Goal: Information Seeking & Learning: Check status

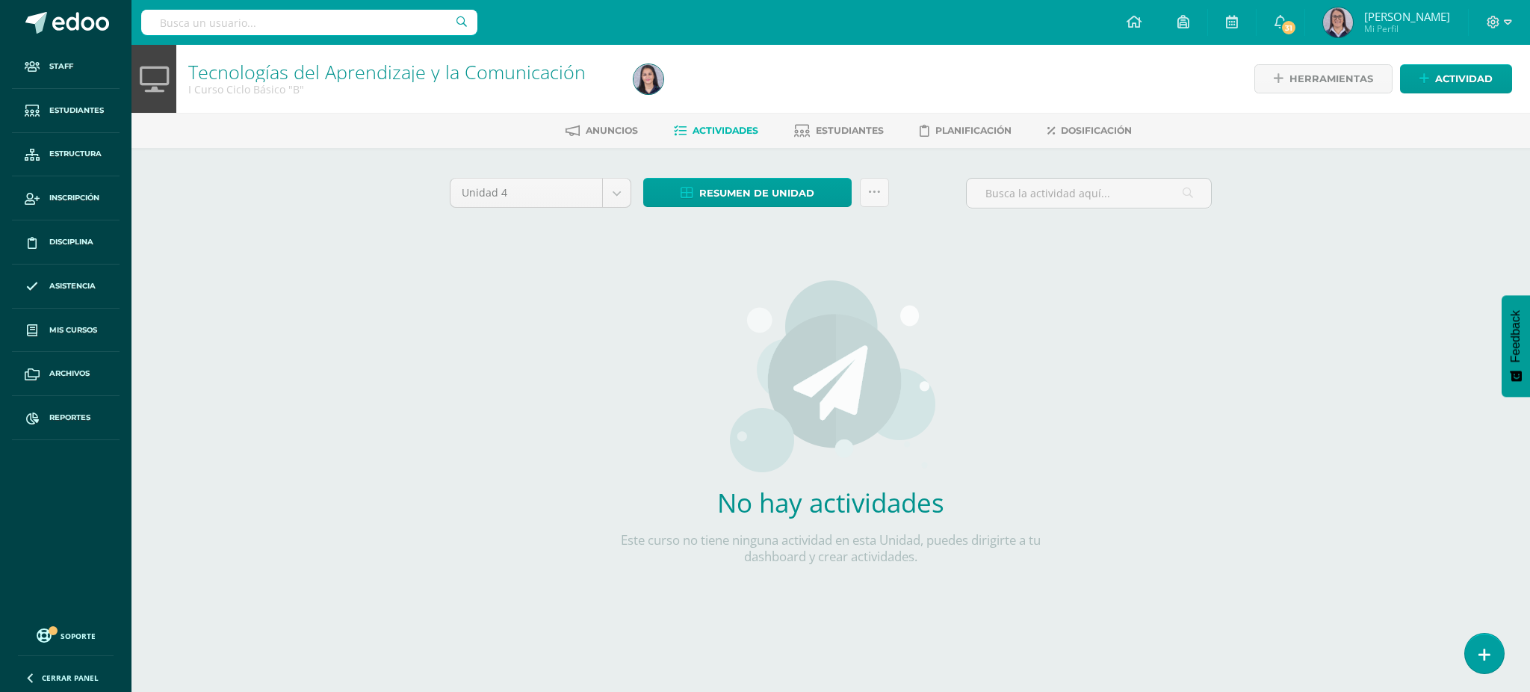
click at [283, 31] on input "text" at bounding box center [309, 22] width 336 height 25
type input "mateo mon"
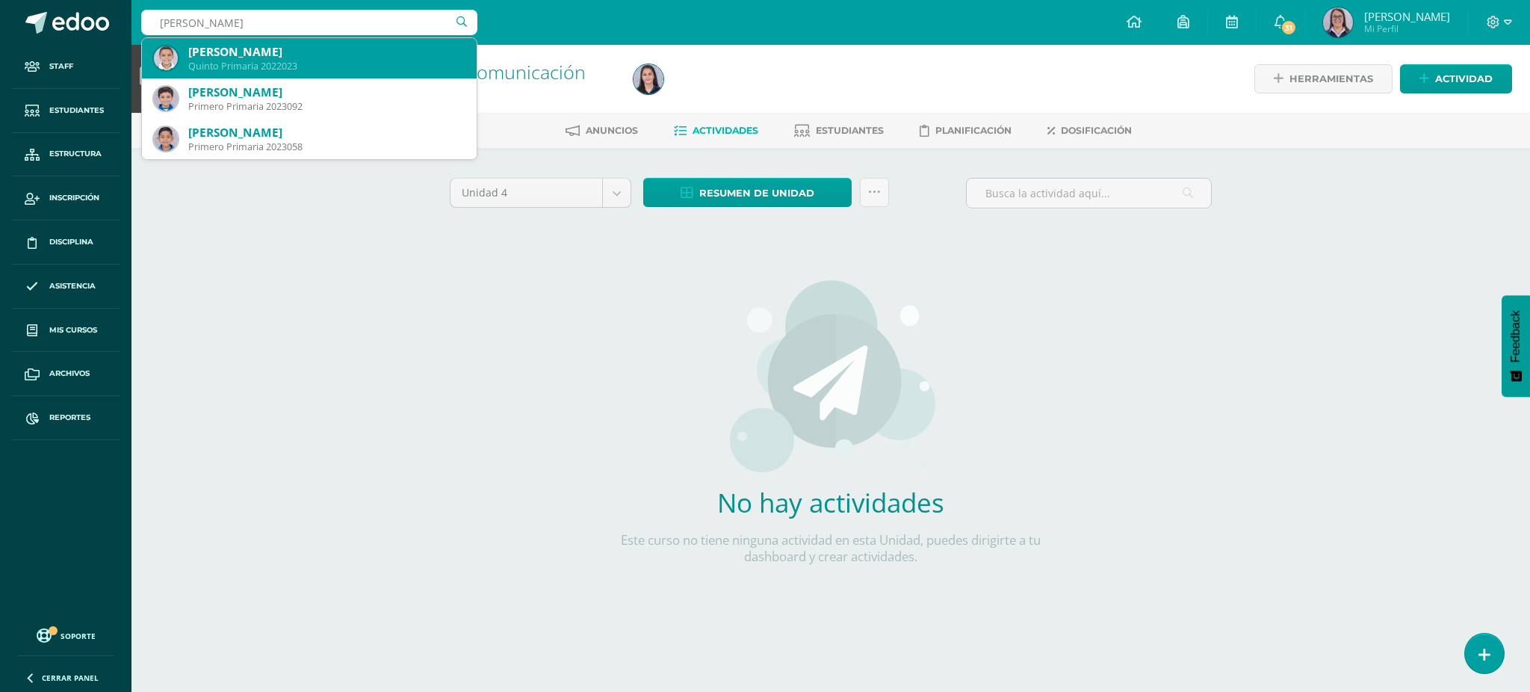
click at [238, 60] on div "Quinto Primaria 2022023" at bounding box center [326, 66] width 276 height 13
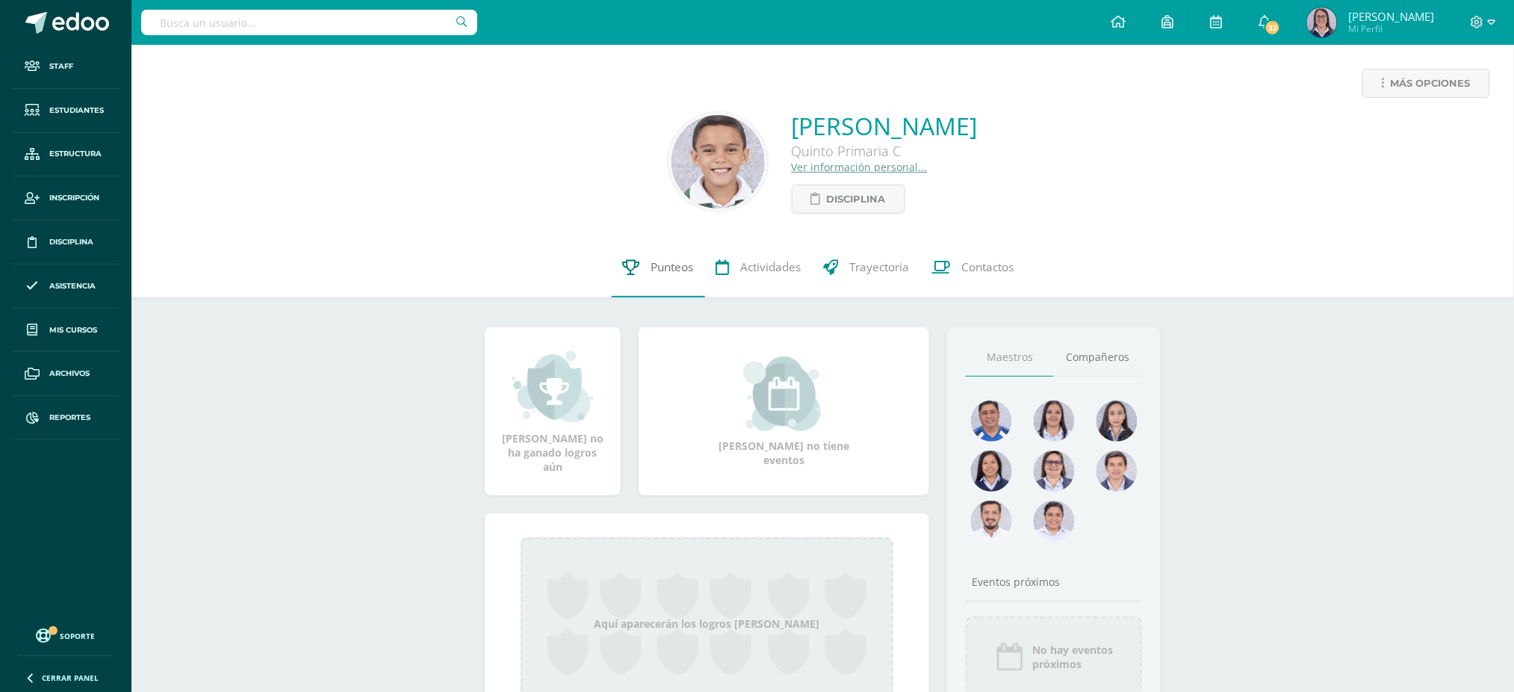
click at [646, 279] on link "Punteos" at bounding box center [658, 268] width 93 height 60
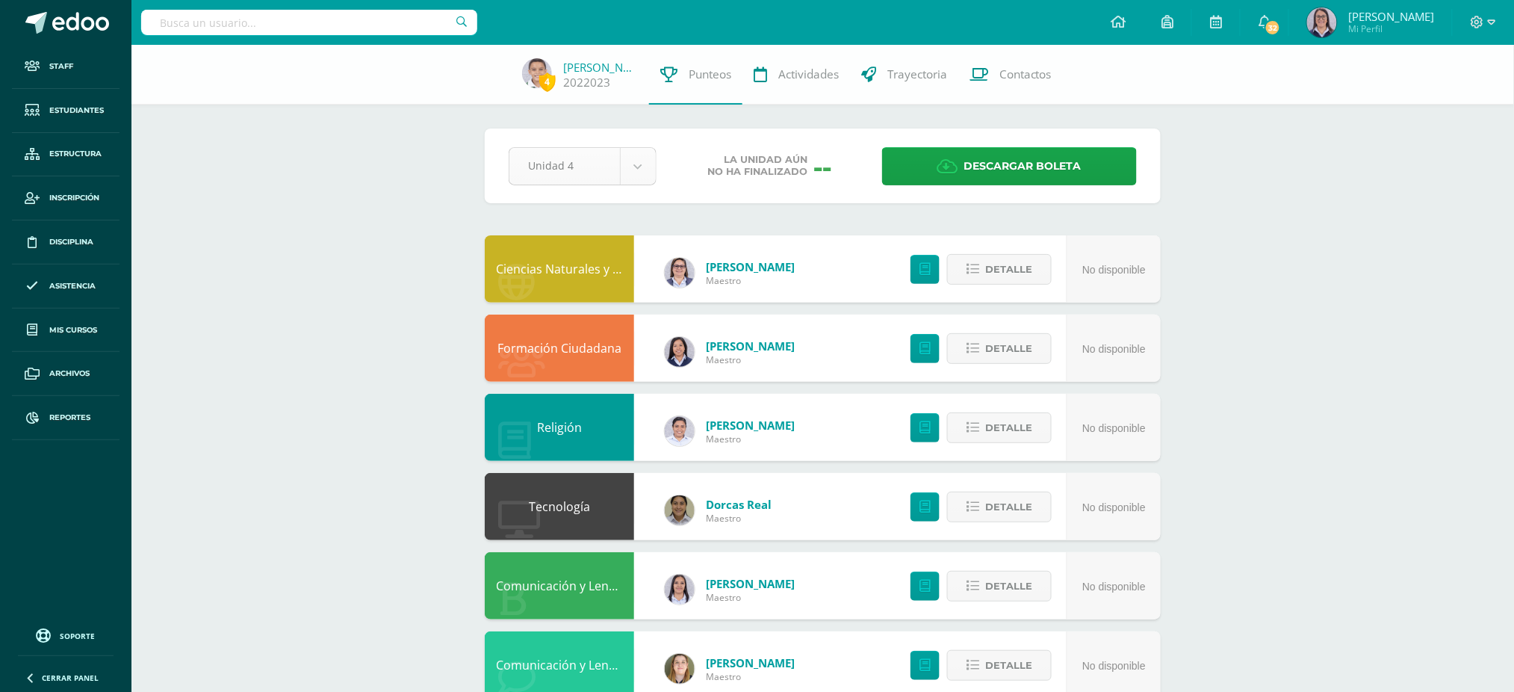
click at [616, 177] on body "Staff Estudiantes Estructura Inscripción Disciplina Asistencia Mis cursos Archi…" at bounding box center [757, 681] width 1514 height 1362
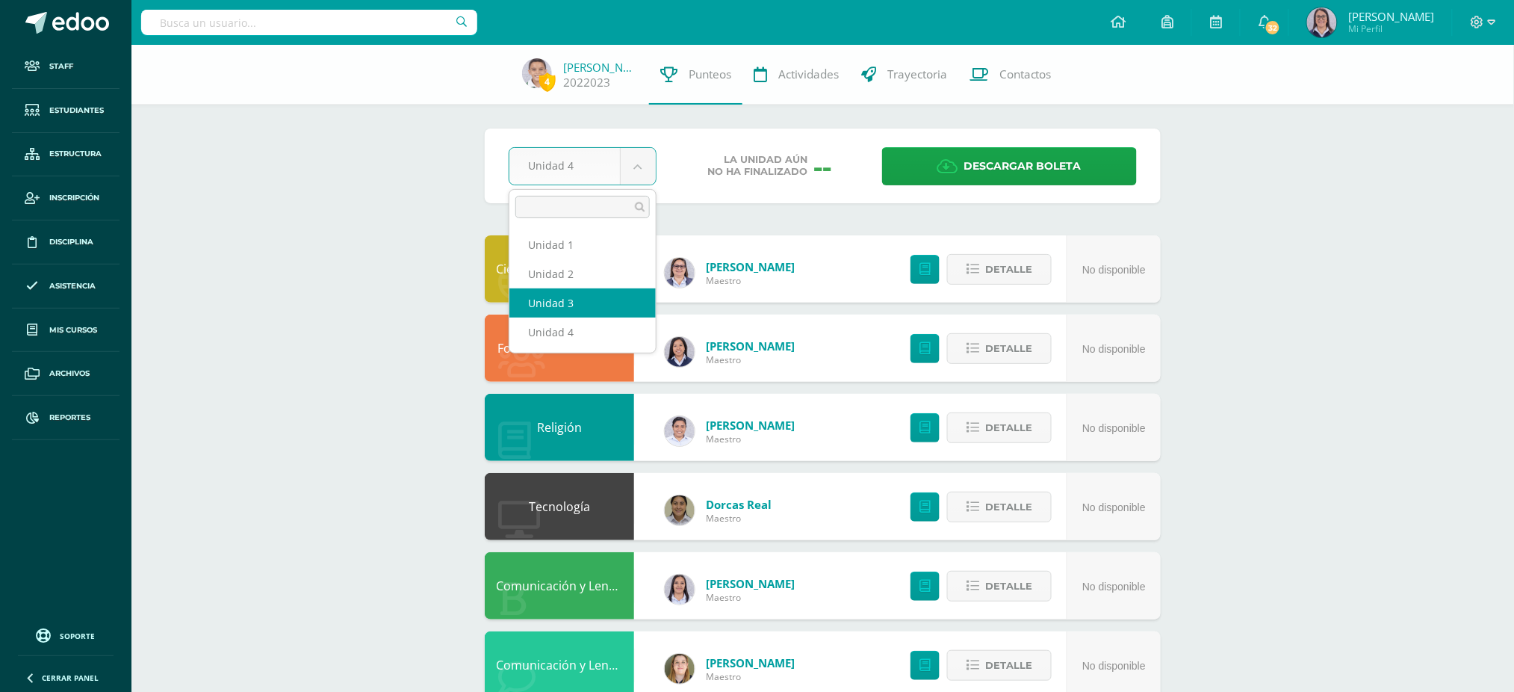
select select "Unidad 3"
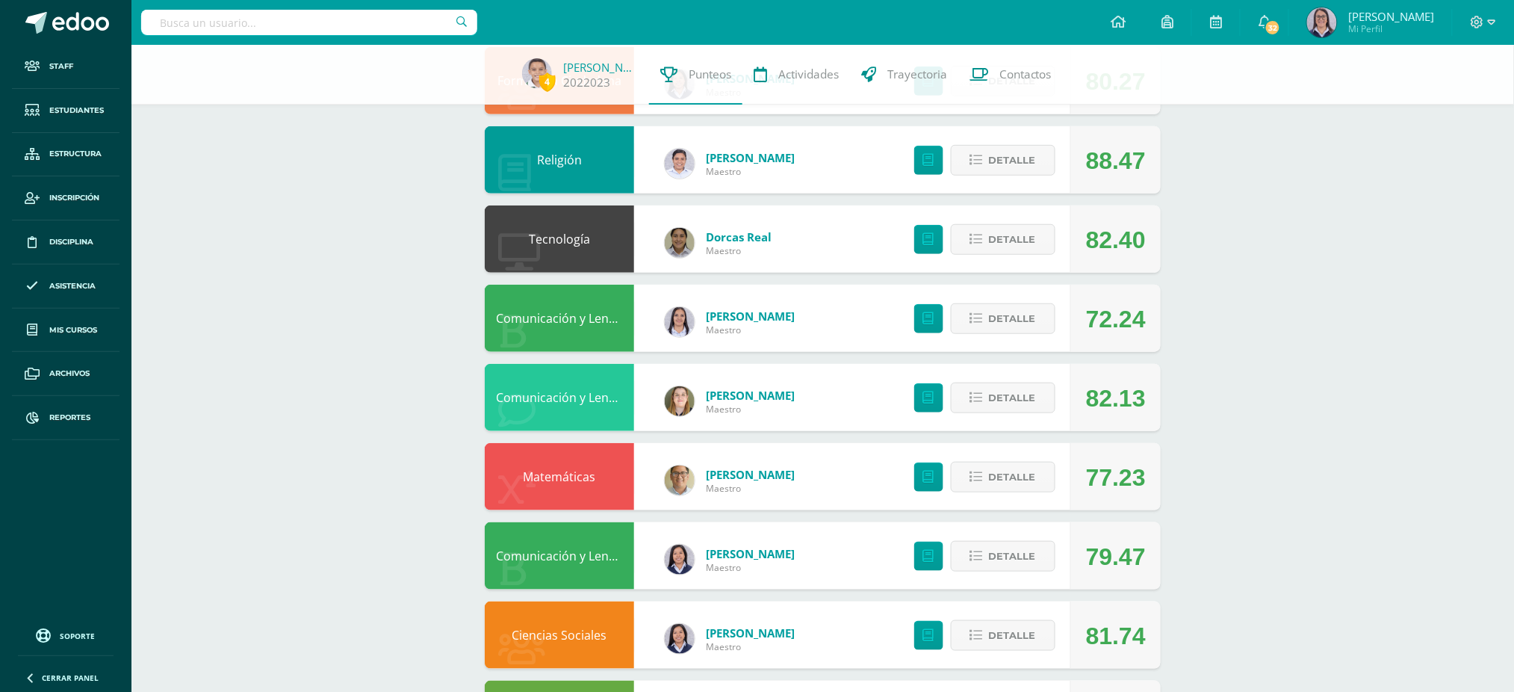
scroll to position [299, 0]
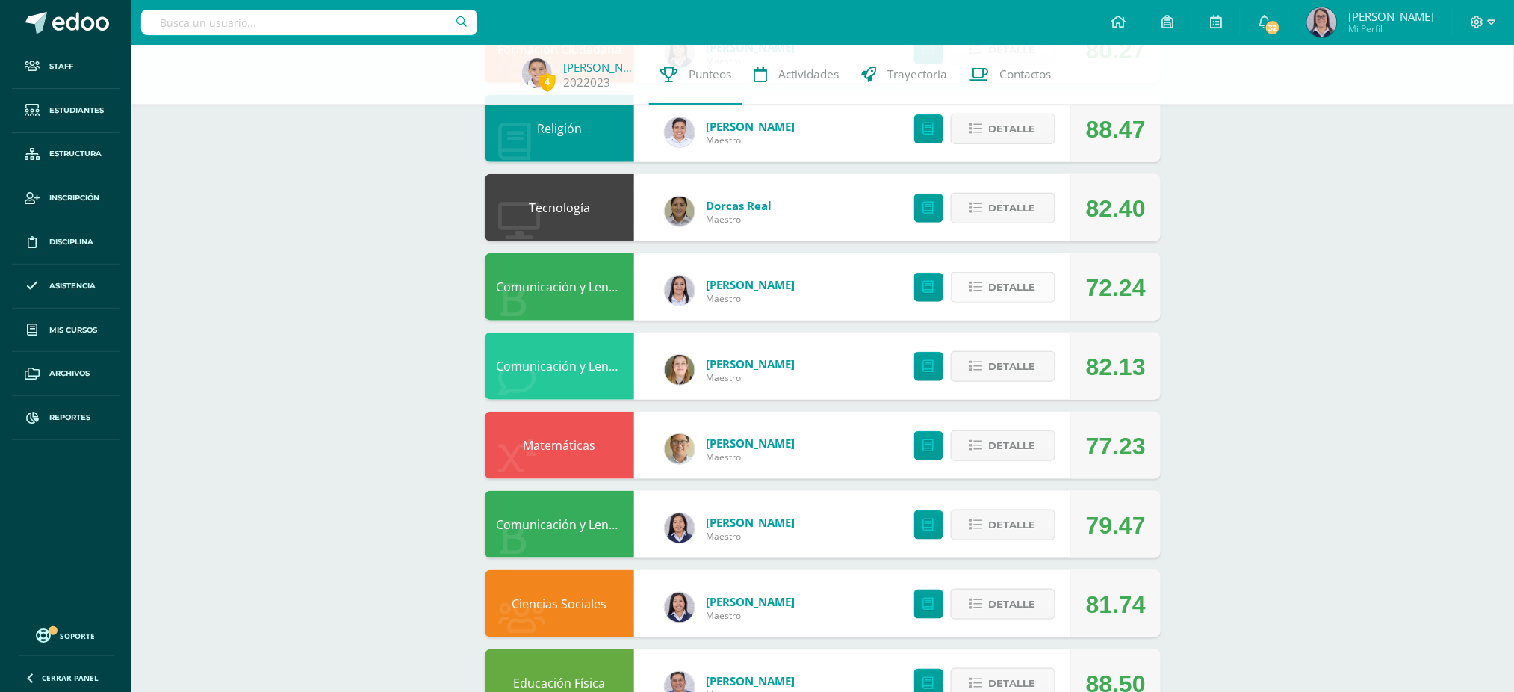
click at [999, 279] on span "Detalle" at bounding box center [1012, 287] width 47 height 28
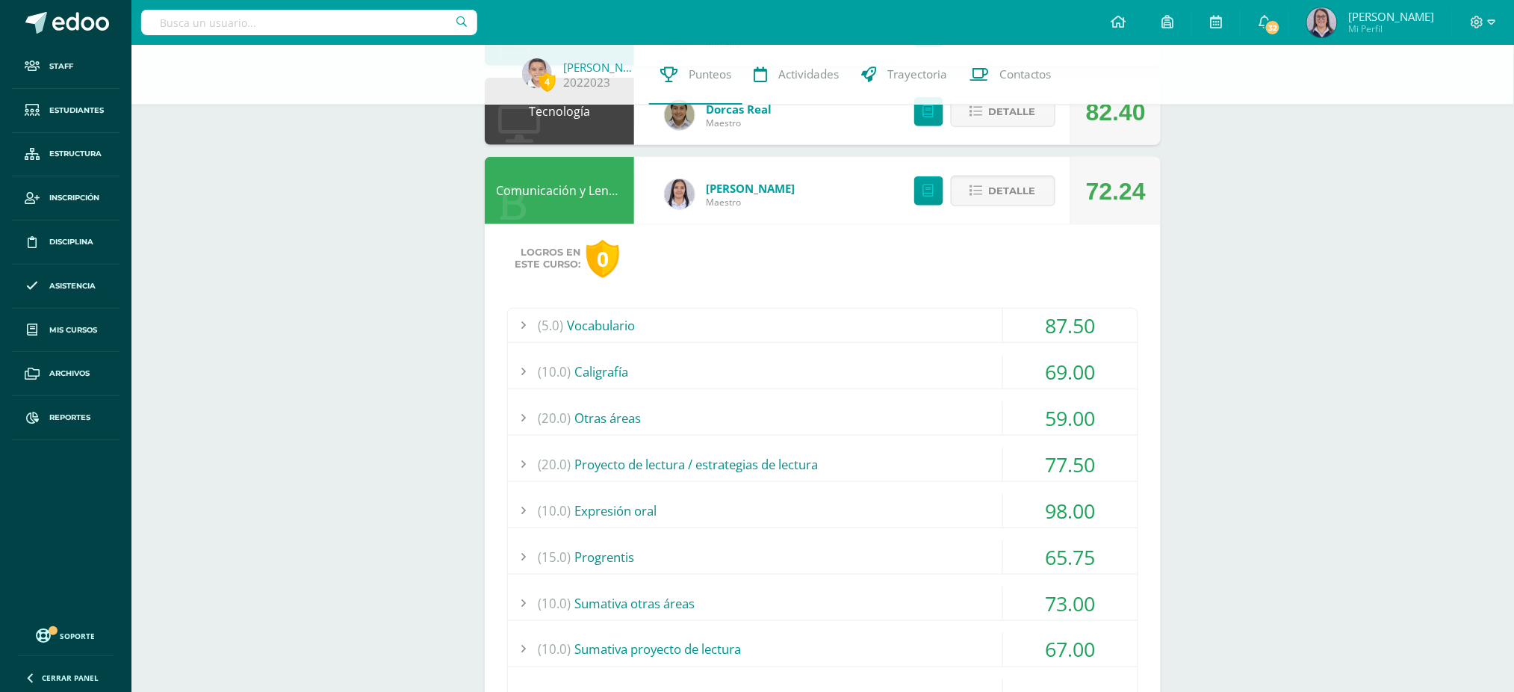
scroll to position [398, 0]
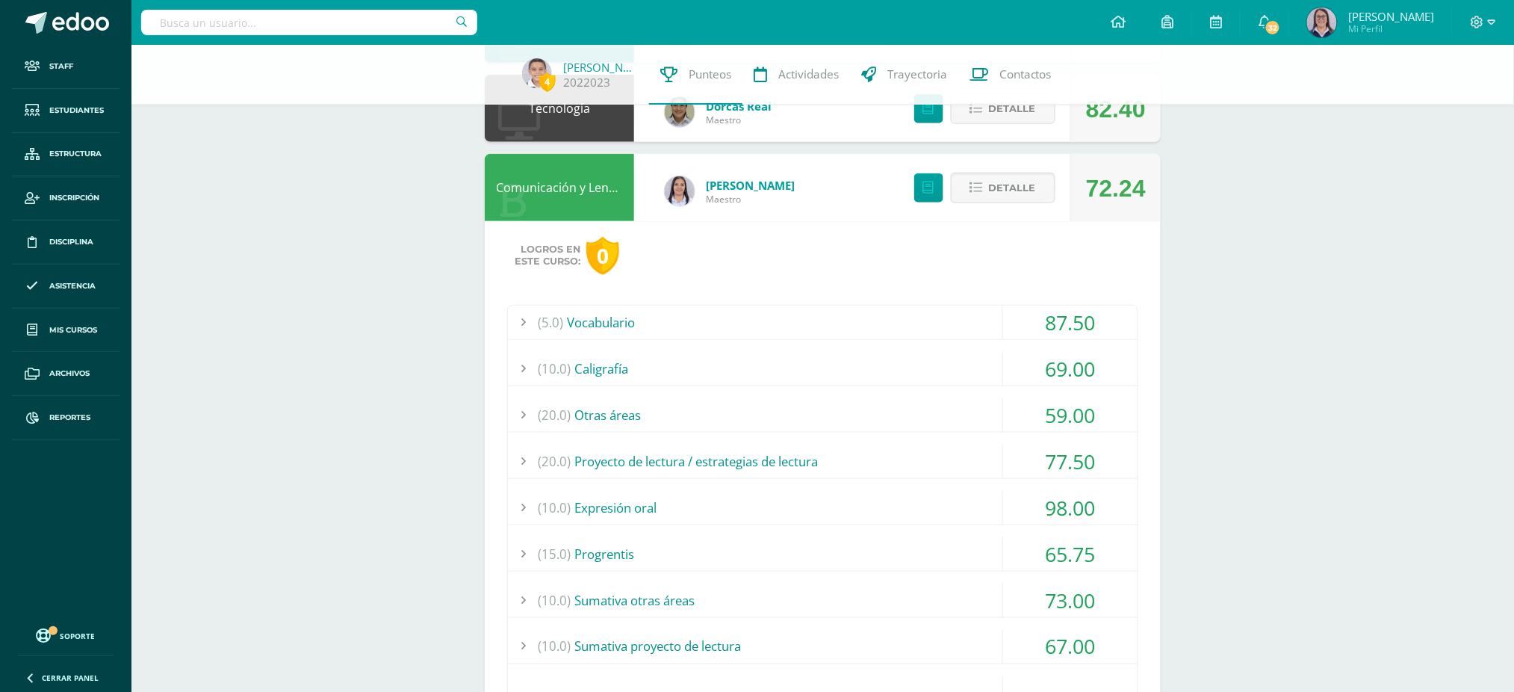
click at [840, 419] on div "(20.0) Otras áreas" at bounding box center [823, 415] width 630 height 34
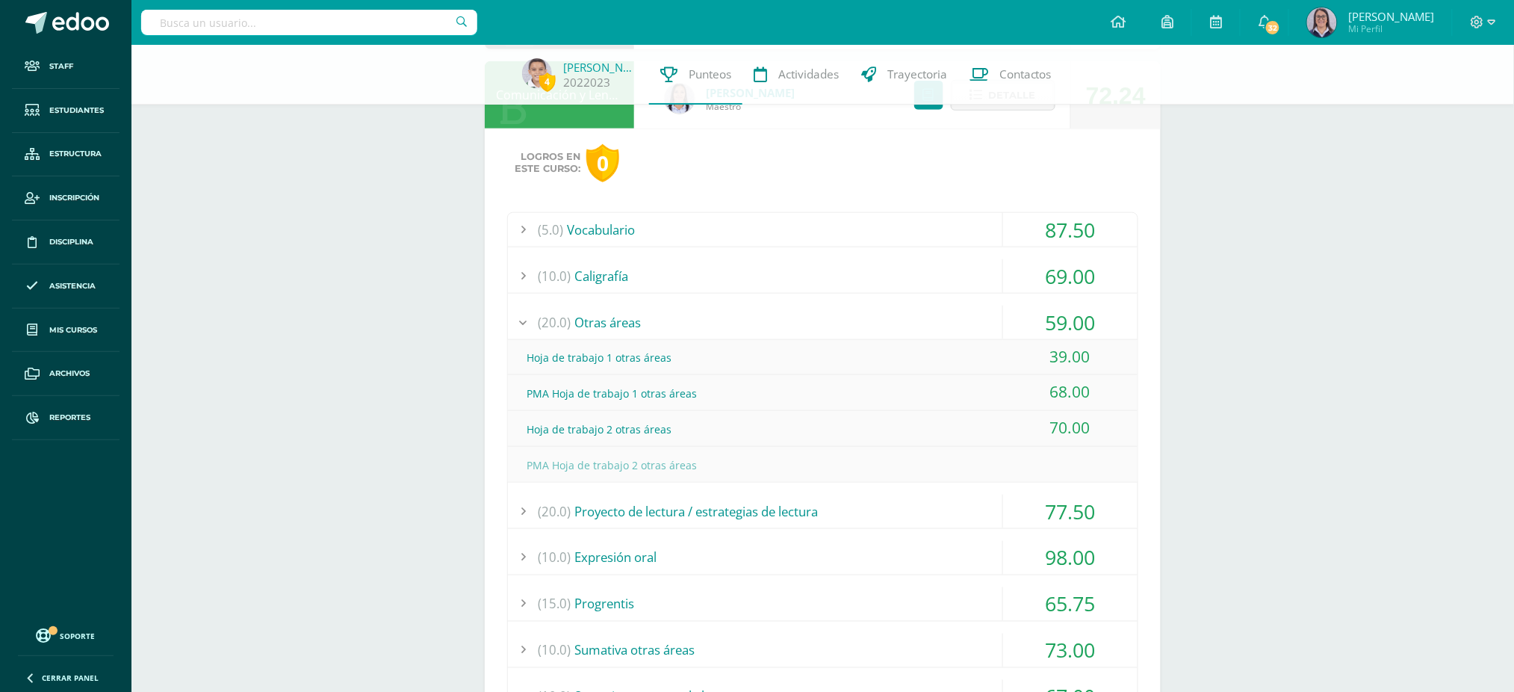
scroll to position [498, 0]
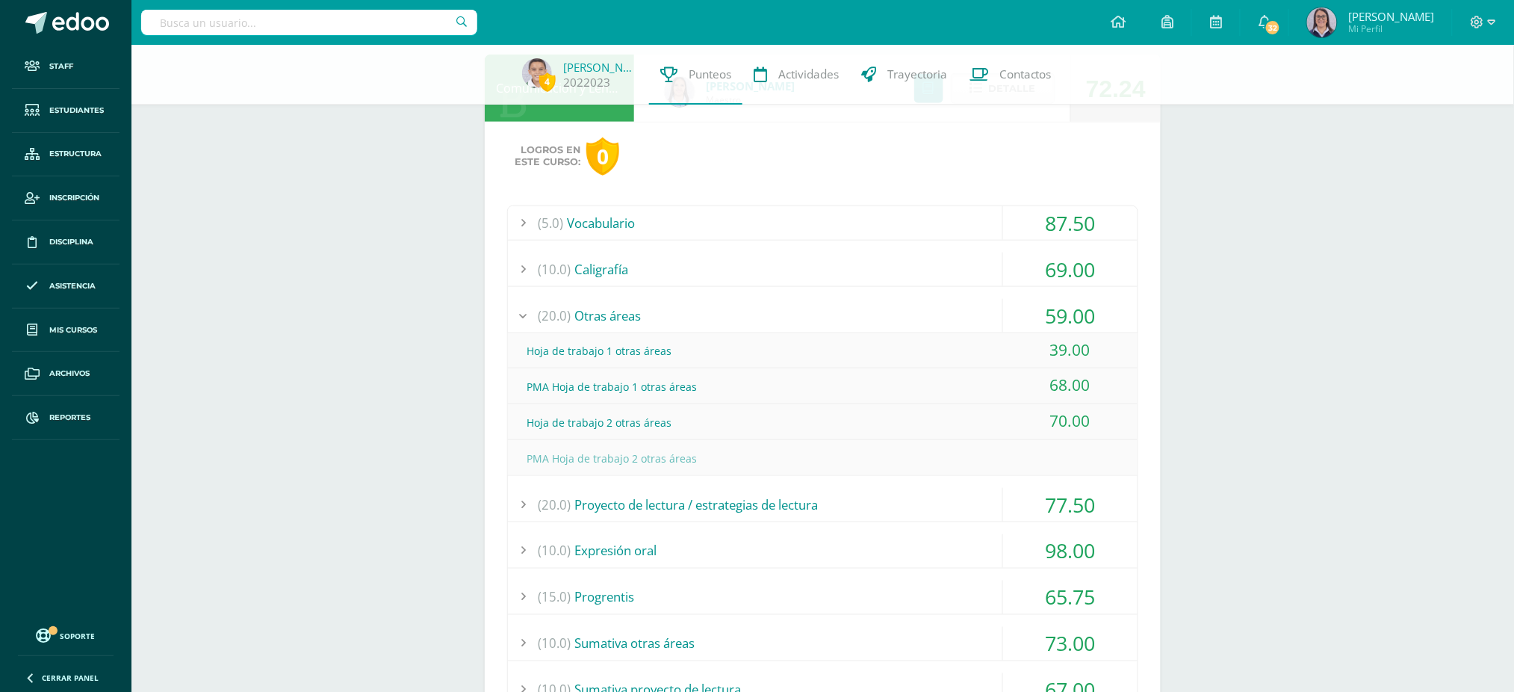
click at [950, 312] on div "(20.0) Otras áreas" at bounding box center [823, 316] width 630 height 34
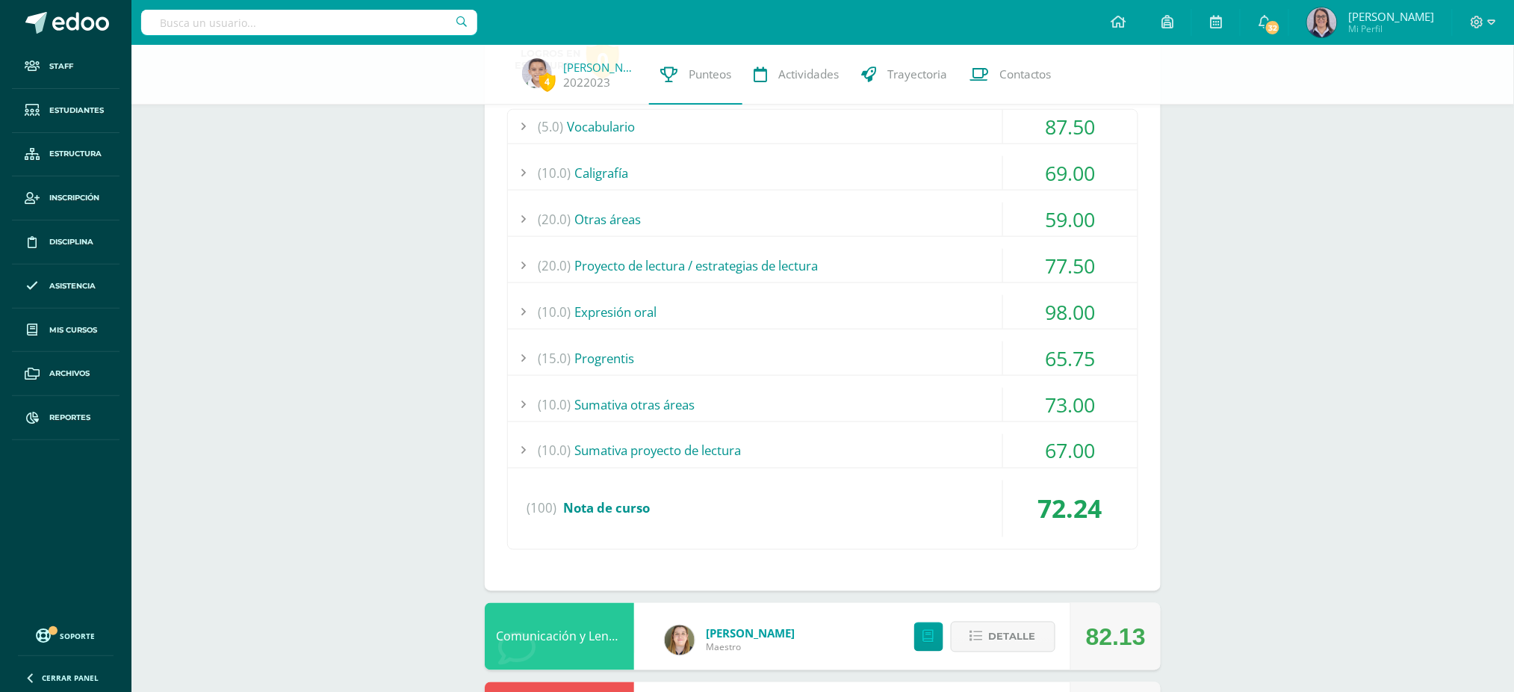
scroll to position [598, 0]
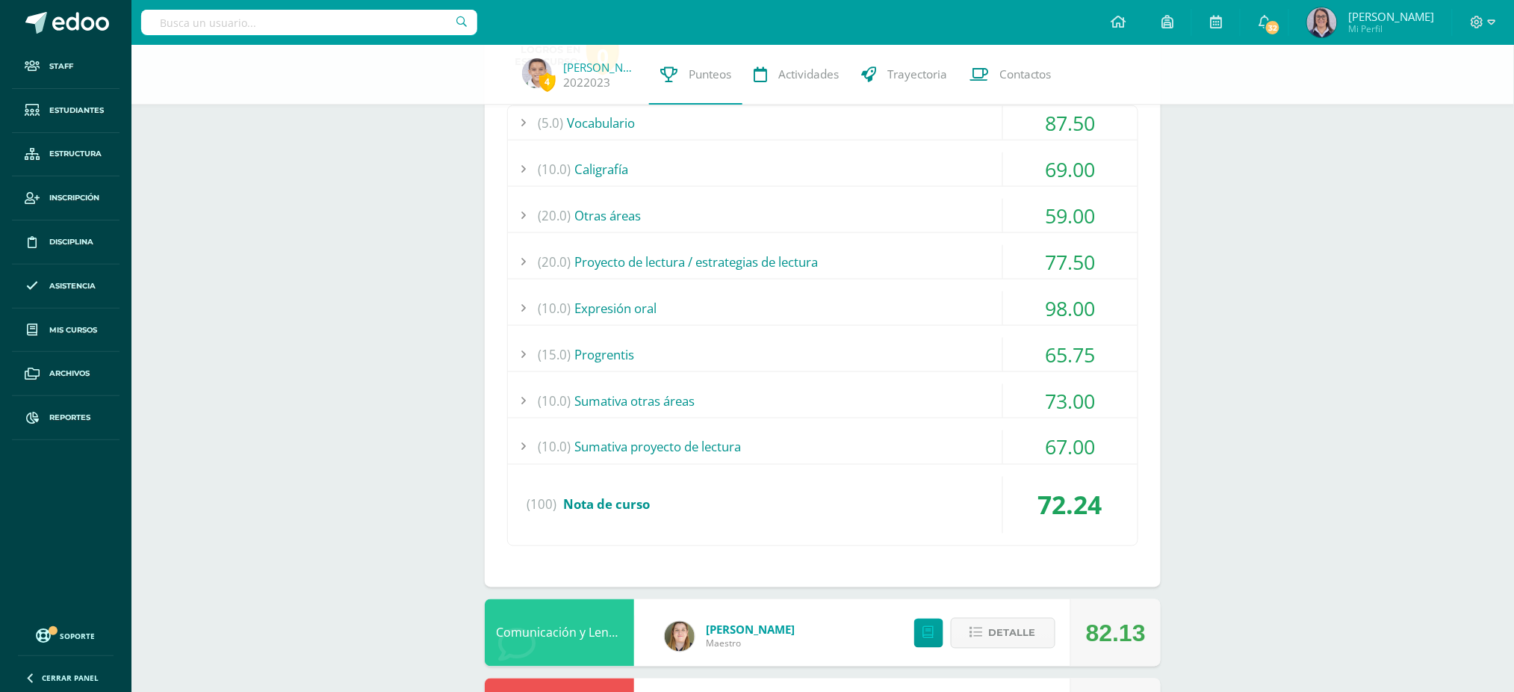
click at [978, 344] on div "(15.0) Progrentis" at bounding box center [823, 355] width 630 height 34
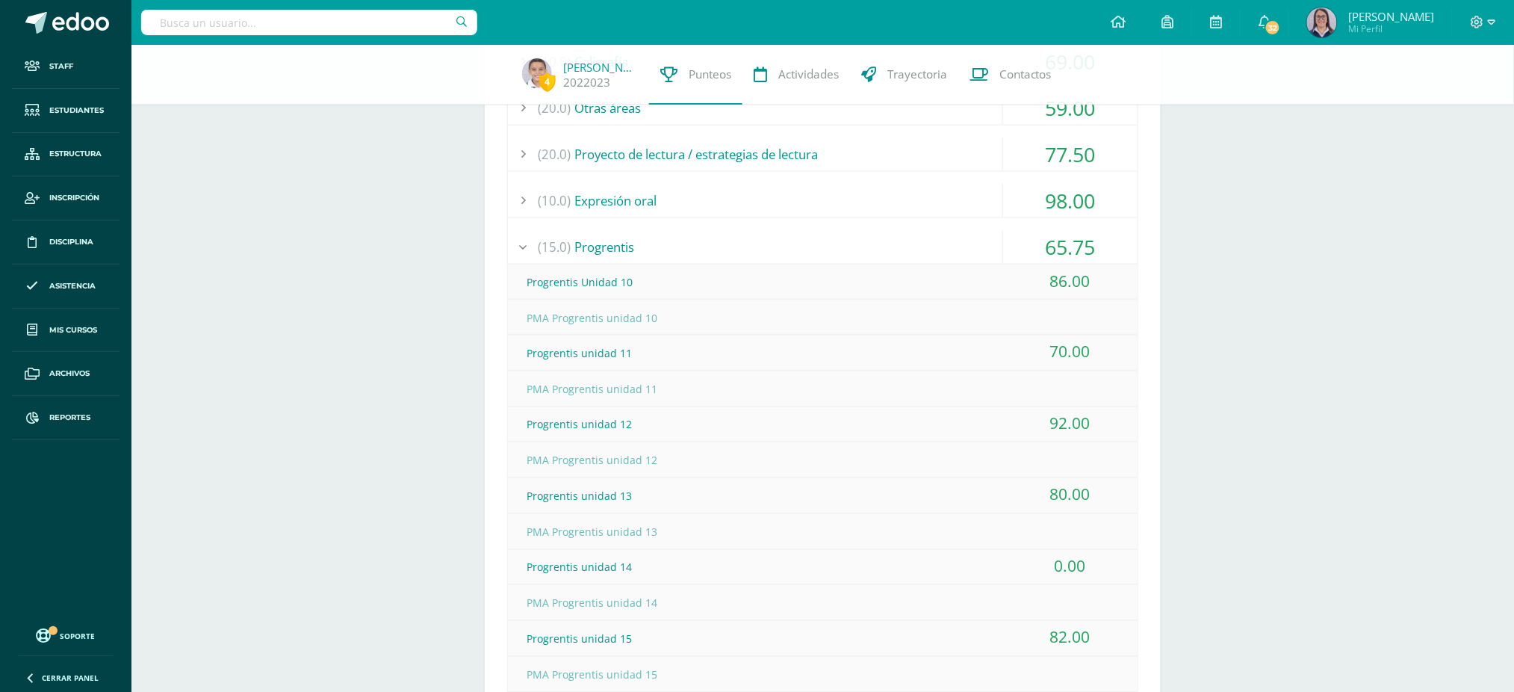
scroll to position [697, 0]
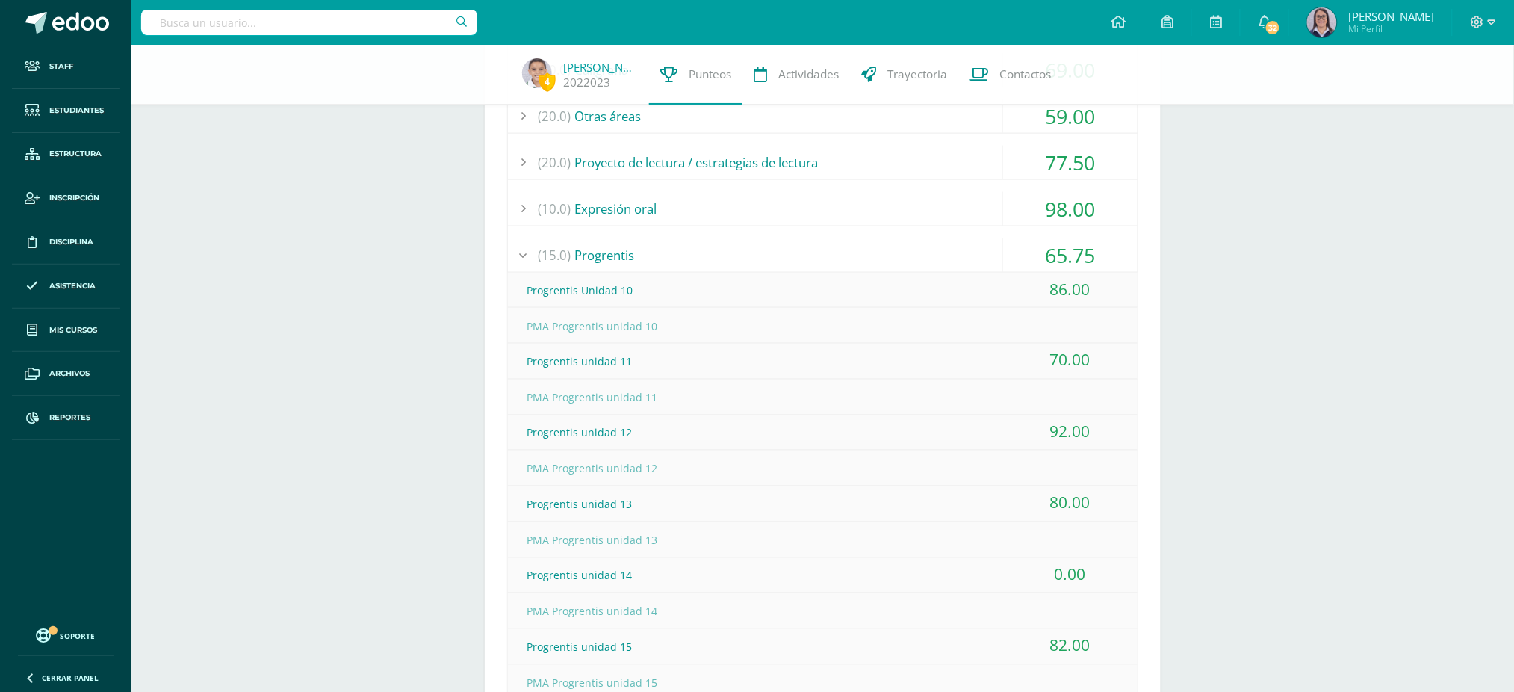
click at [784, 246] on div "(15.0) Progrentis" at bounding box center [823, 255] width 630 height 34
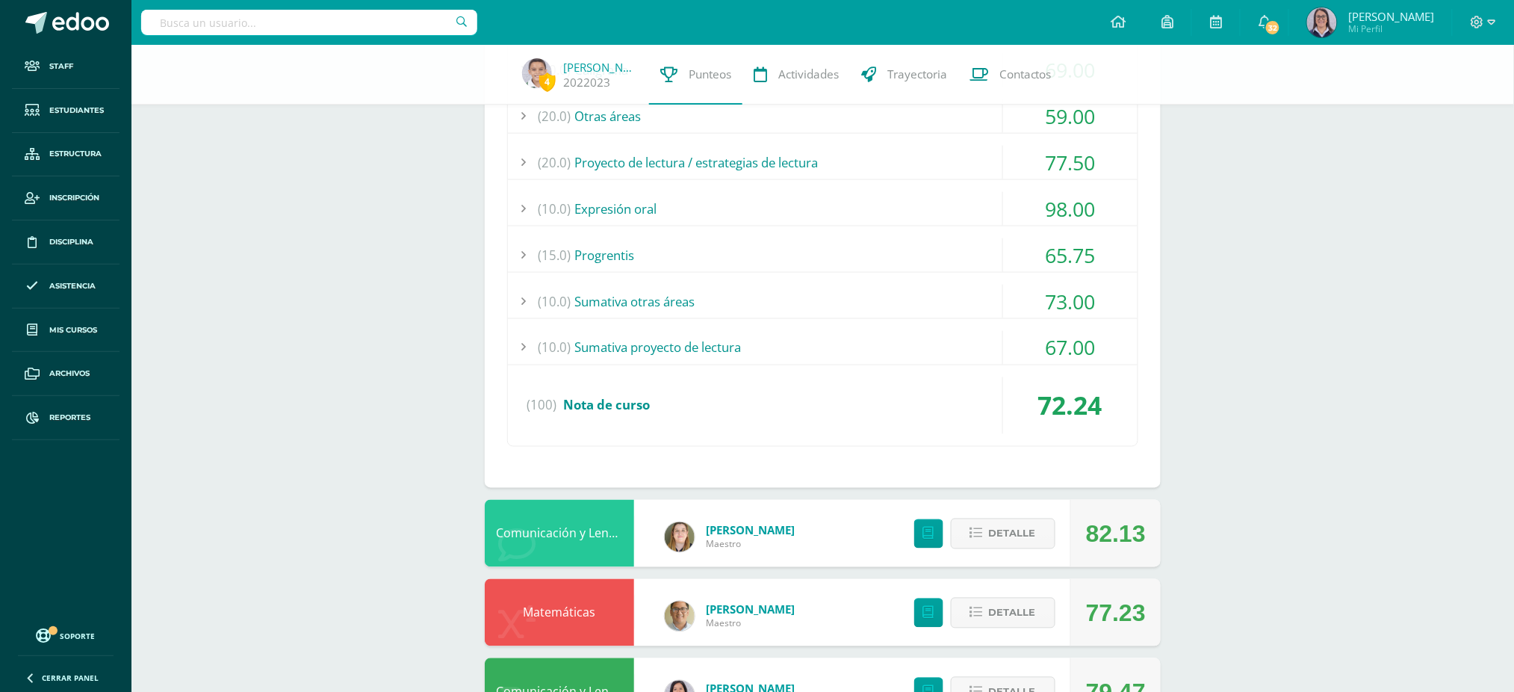
click at [984, 334] on div "(10.0) Sumativa proyecto de lectura" at bounding box center [823, 348] width 630 height 34
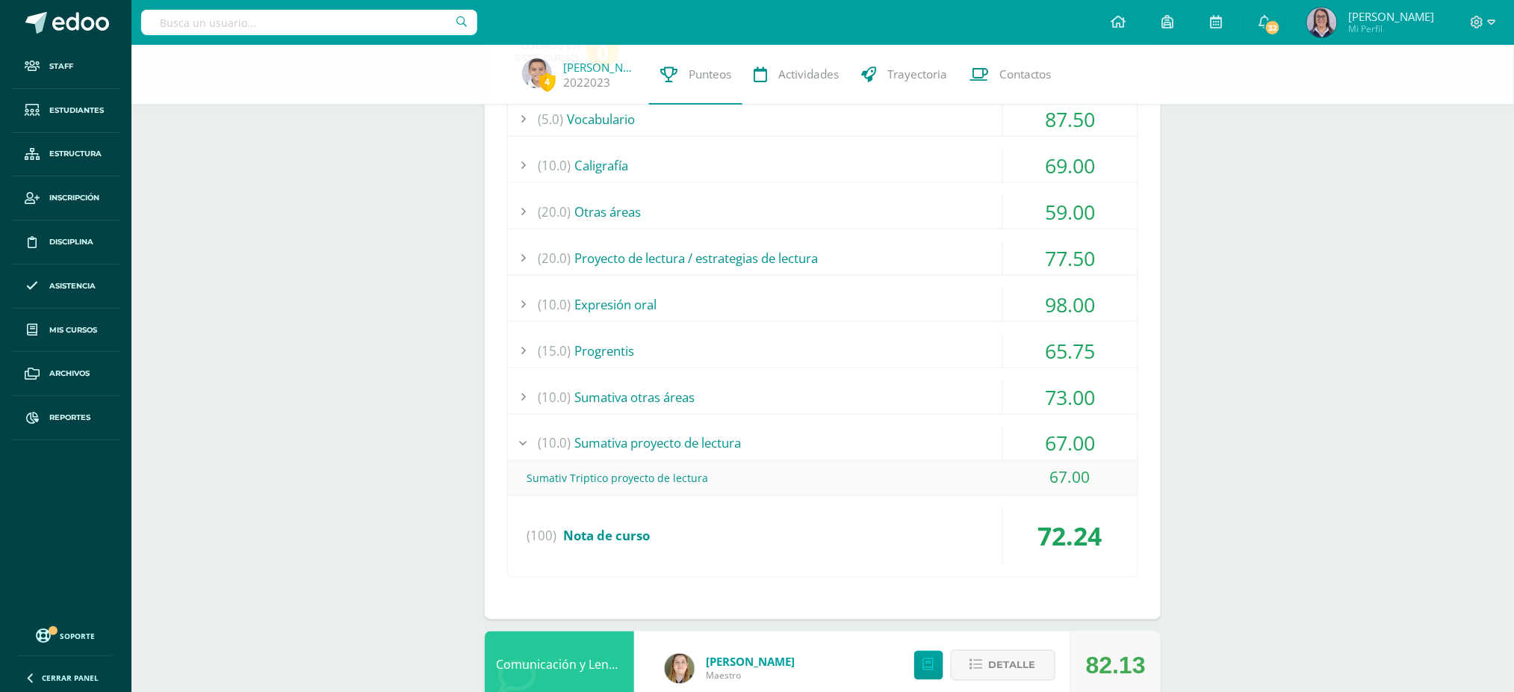
scroll to position [598, 0]
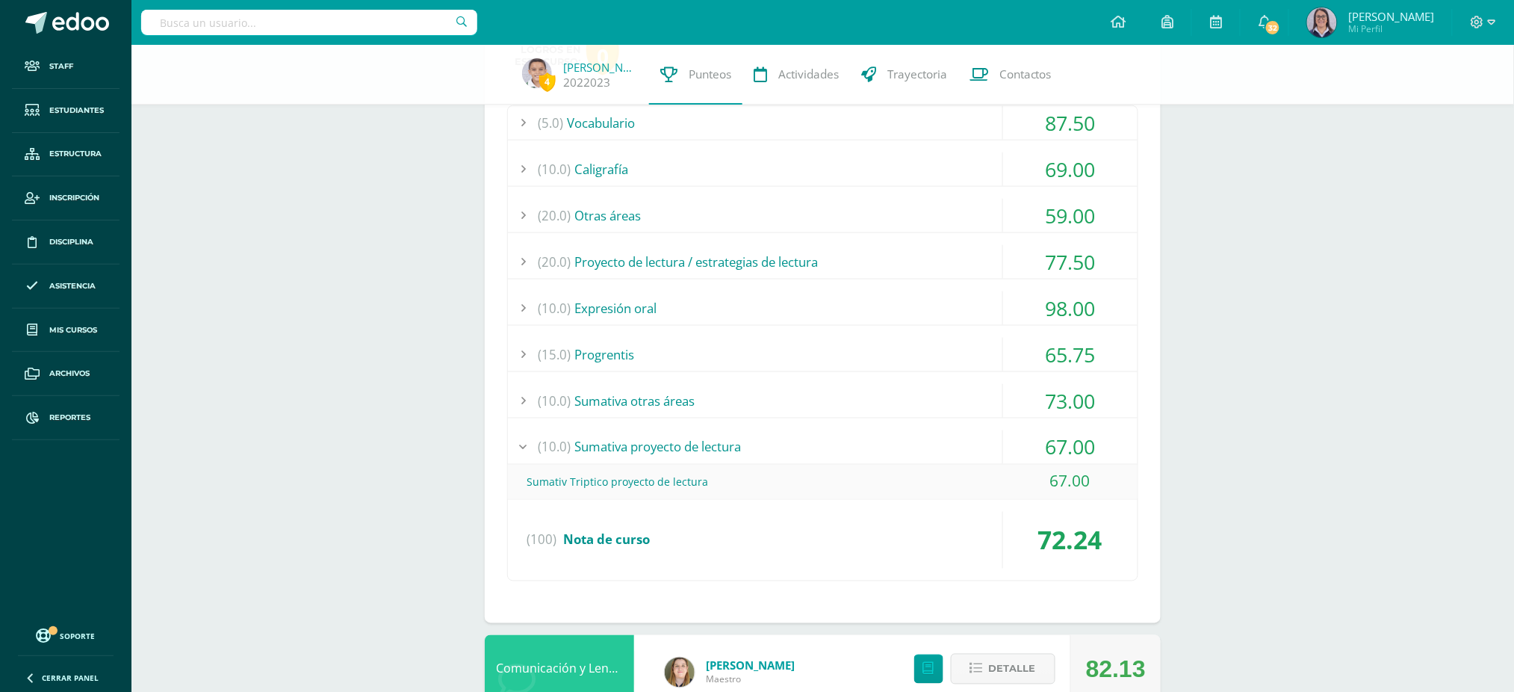
click at [965, 446] on div "(10.0) Sumativa proyecto de lectura" at bounding box center [823, 447] width 630 height 34
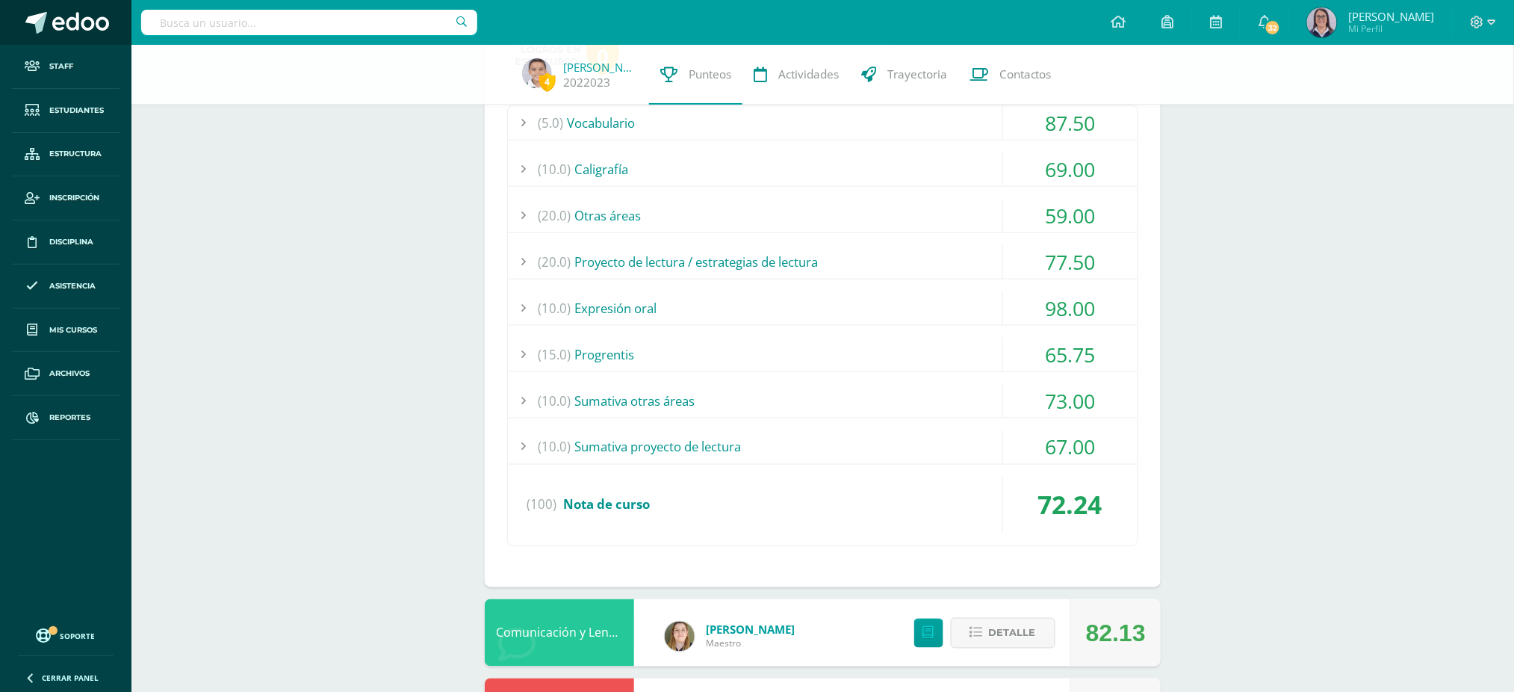
click at [61, 22] on span at bounding box center [80, 23] width 57 height 22
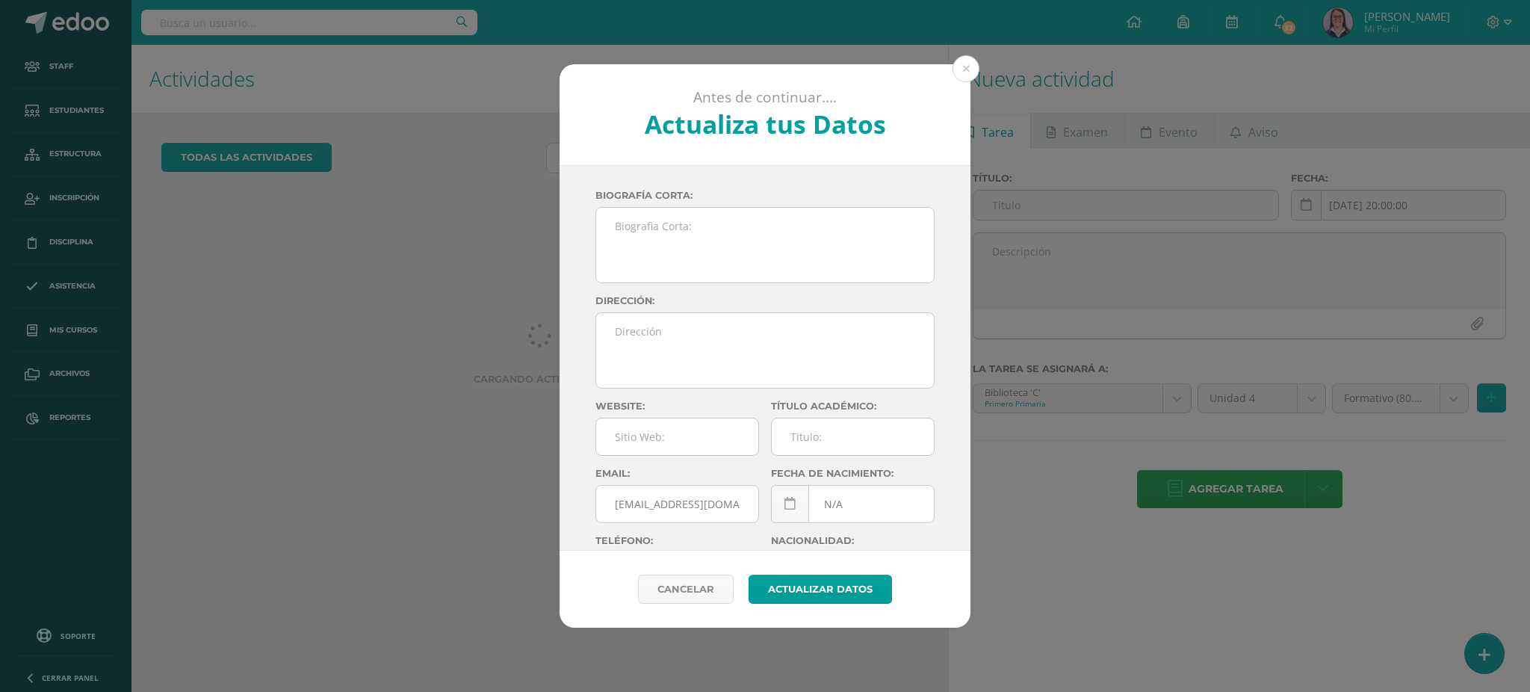
drag, startPoint x: 969, startPoint y: 69, endPoint x: 938, endPoint y: 80, distance: 32.4
click at [969, 69] on button at bounding box center [965, 68] width 27 height 27
